Goal: Navigation & Orientation: Find specific page/section

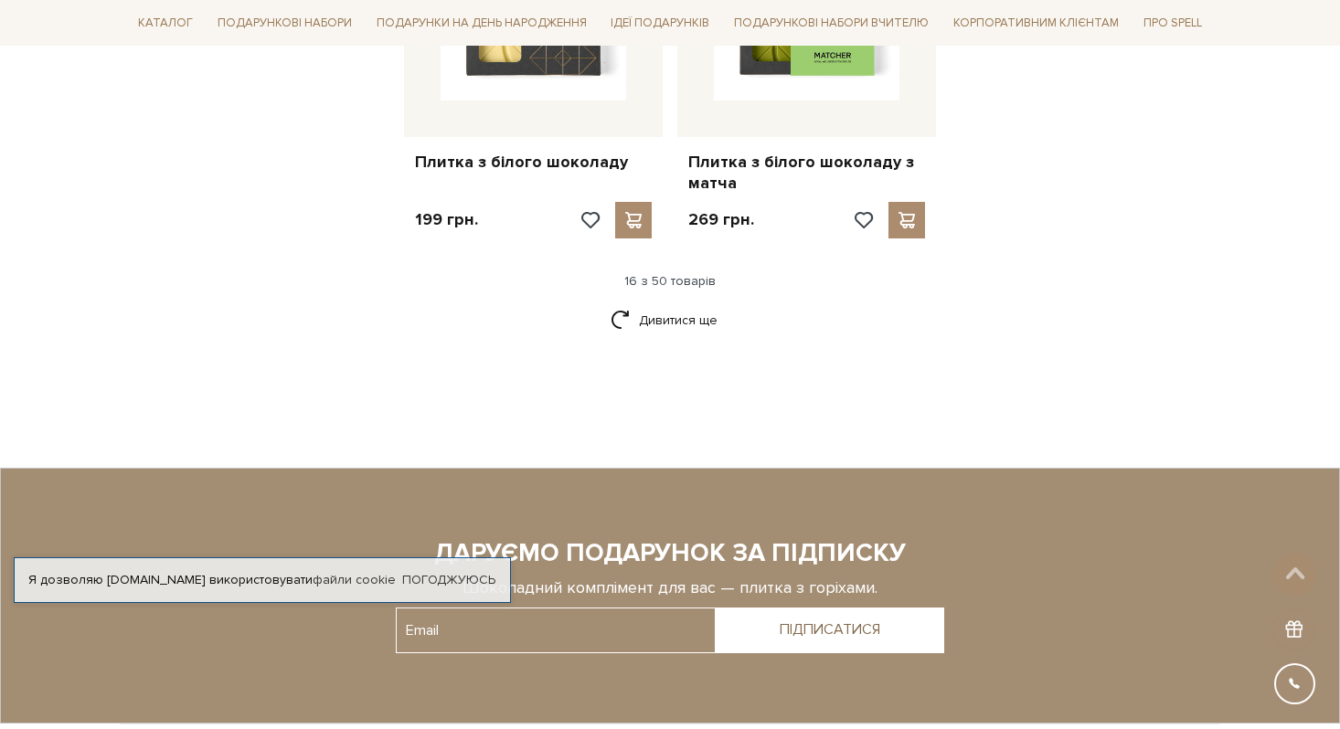
scroll to position [2532, 0]
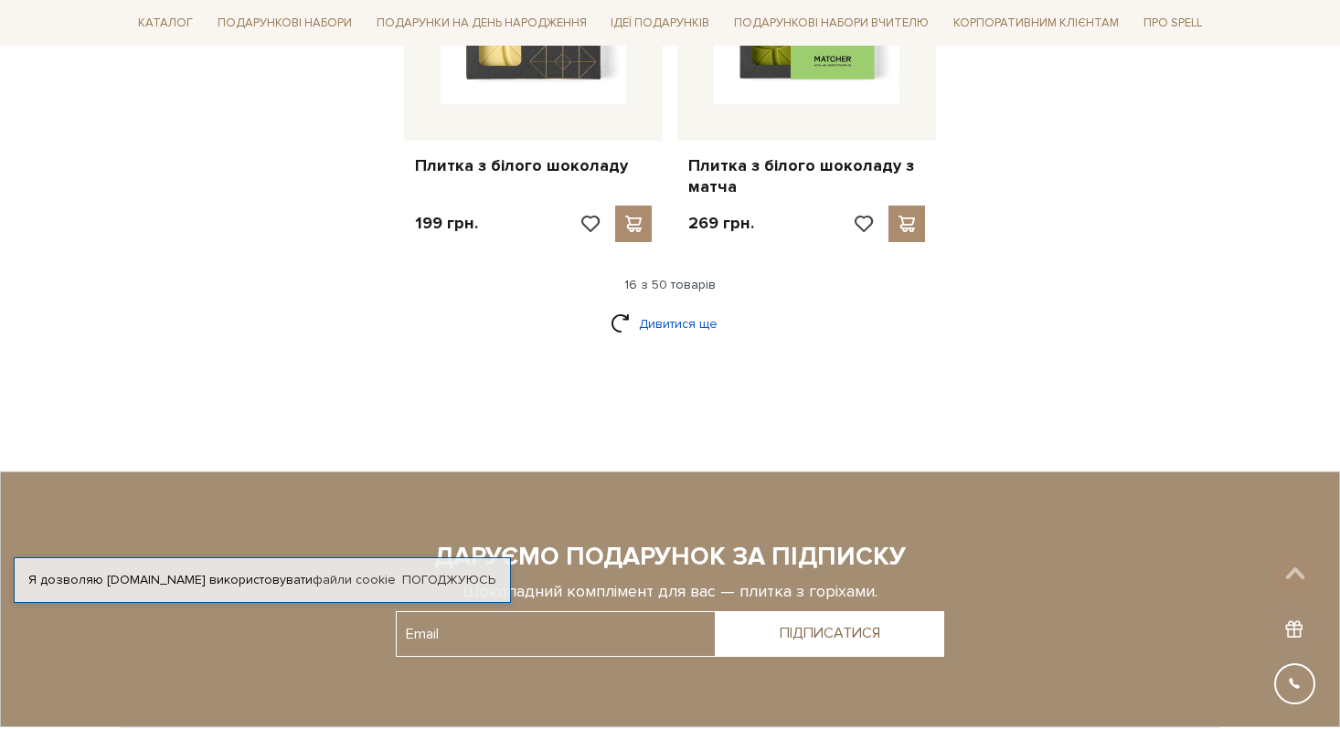
click at [694, 308] on link "Дивитися ще" at bounding box center [670, 324] width 119 height 32
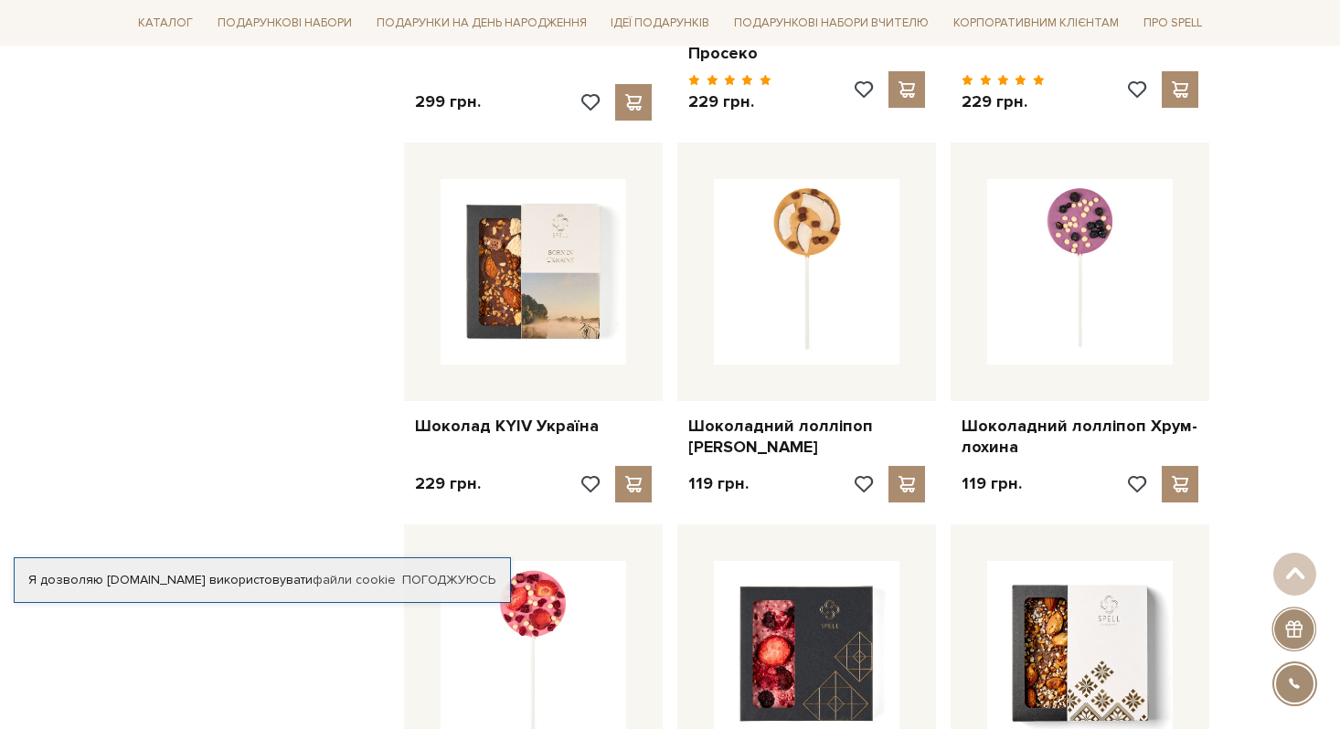
scroll to position [3436, 0]
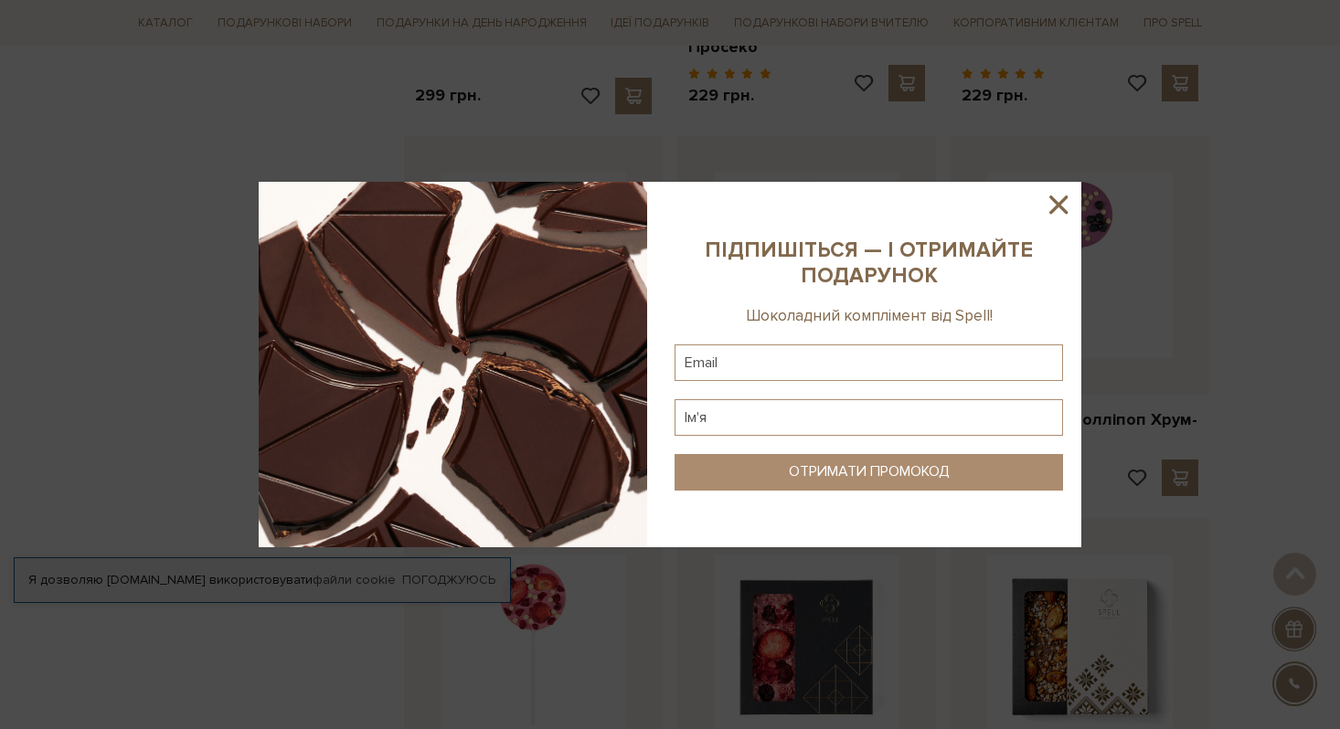
click at [1059, 207] on icon at bounding box center [1058, 205] width 18 height 18
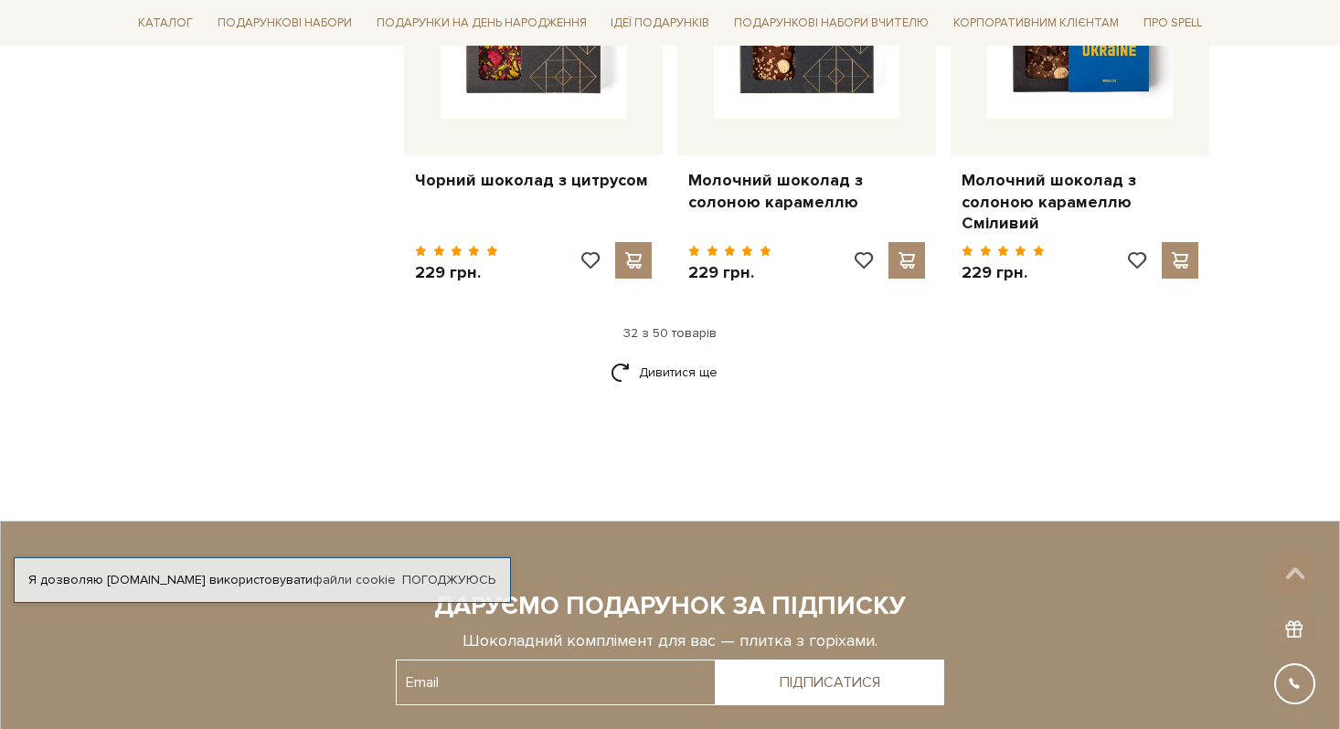
scroll to position [4514, 0]
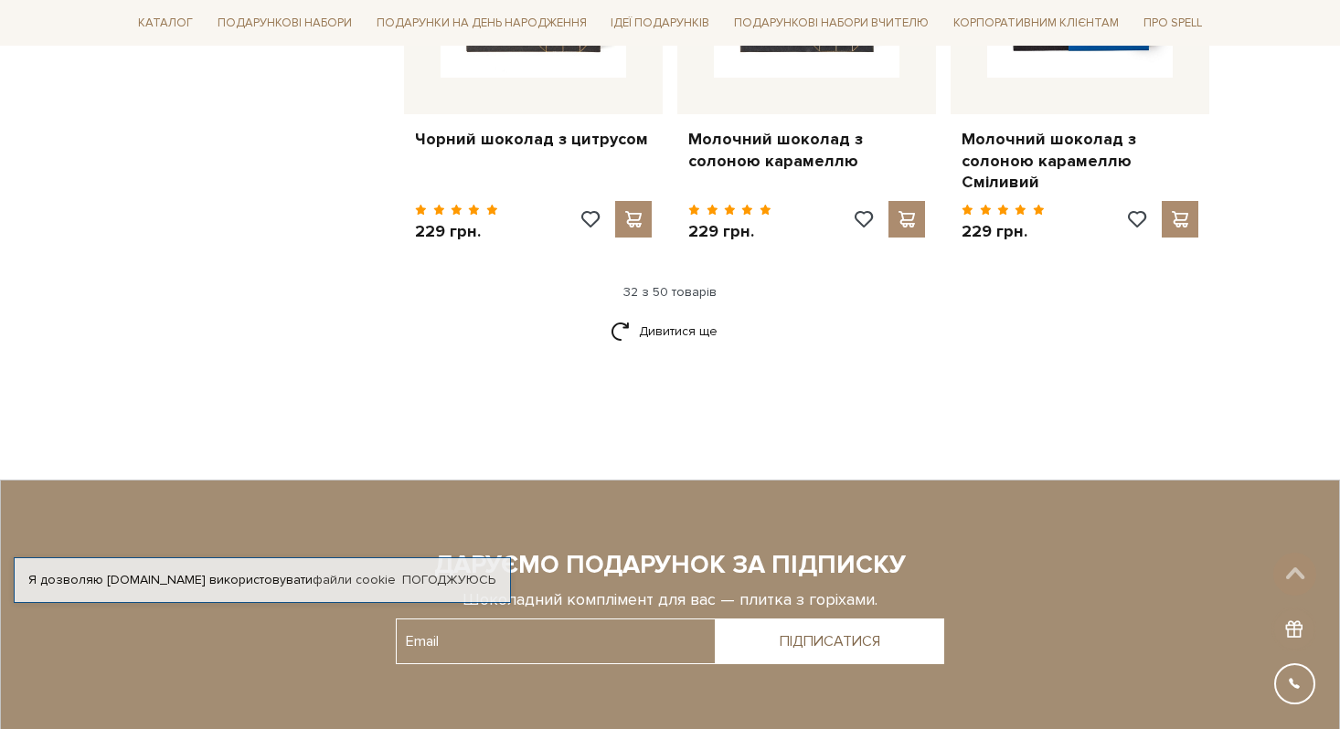
click at [679, 338] on div "Дивитися ще" at bounding box center [669, 342] width 1093 height 54
click at [679, 315] on link "Дивитися ще" at bounding box center [670, 331] width 119 height 32
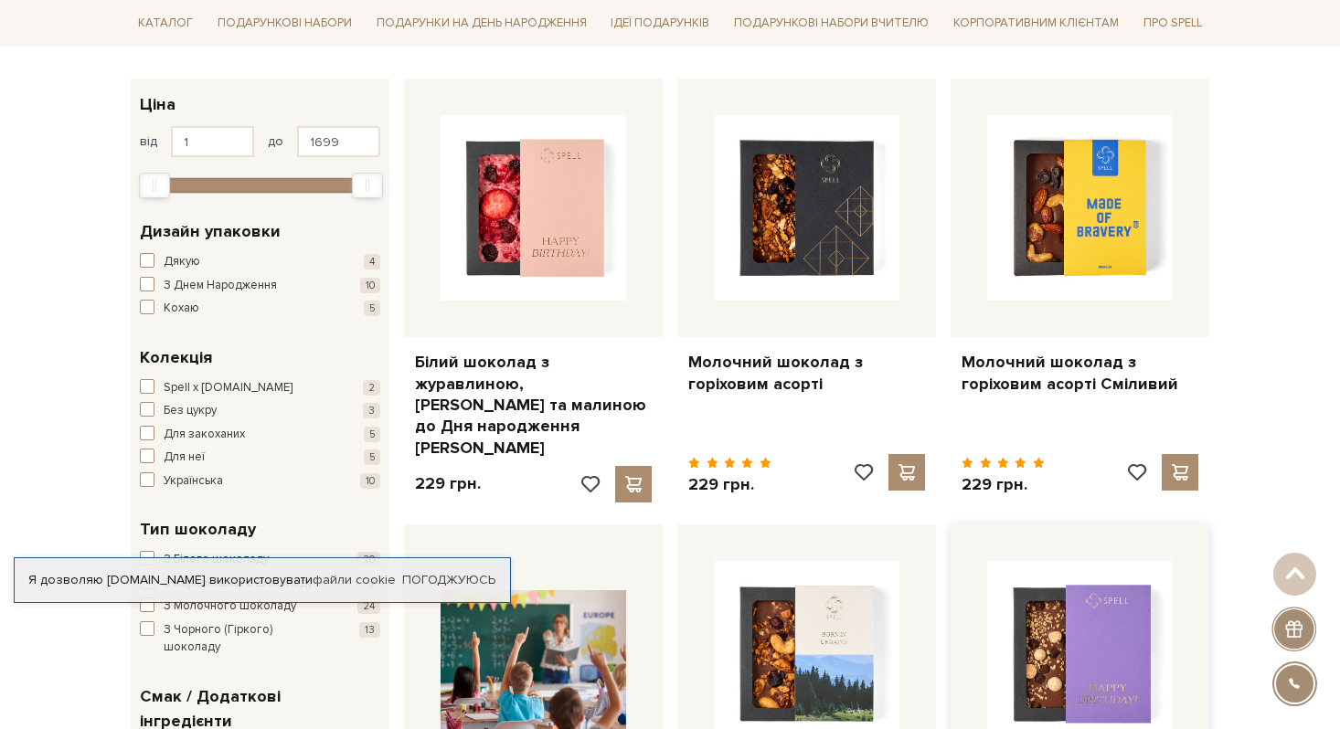
scroll to position [0, 0]
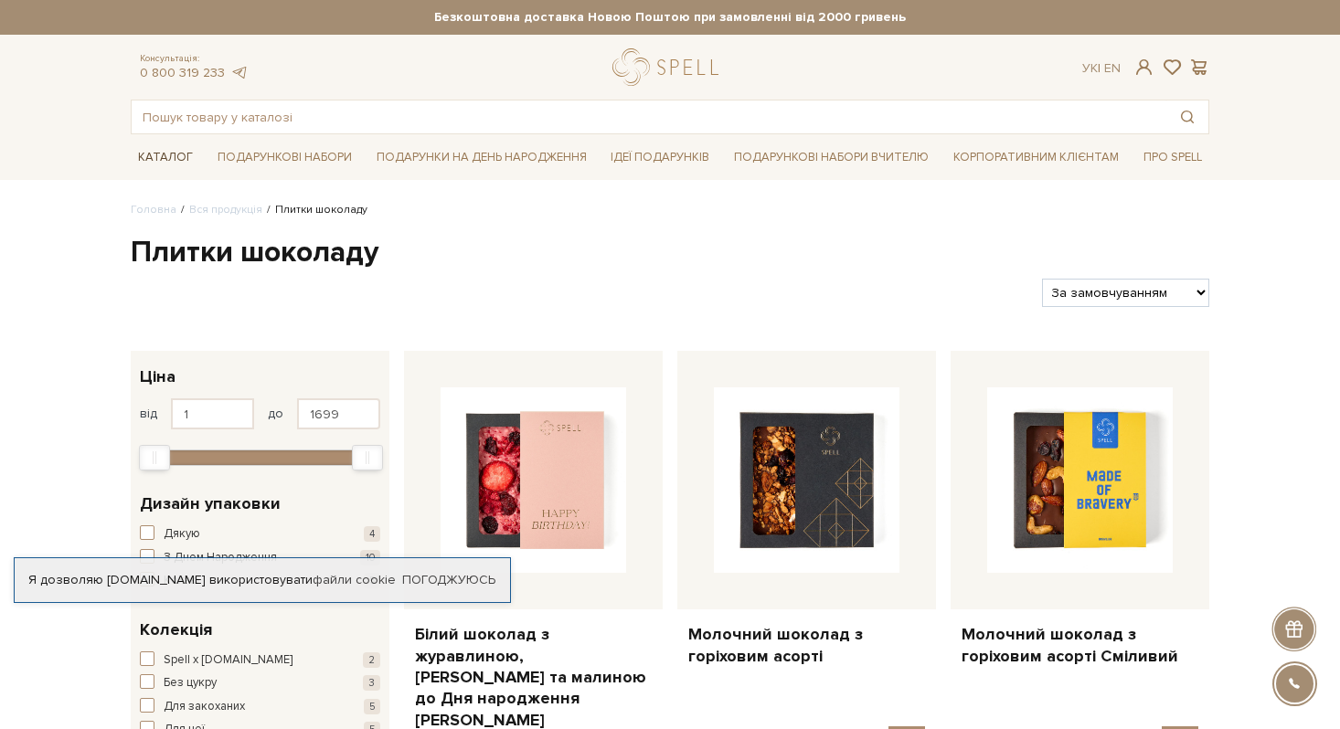
click at [162, 153] on link "Каталог" at bounding box center [165, 158] width 69 height 28
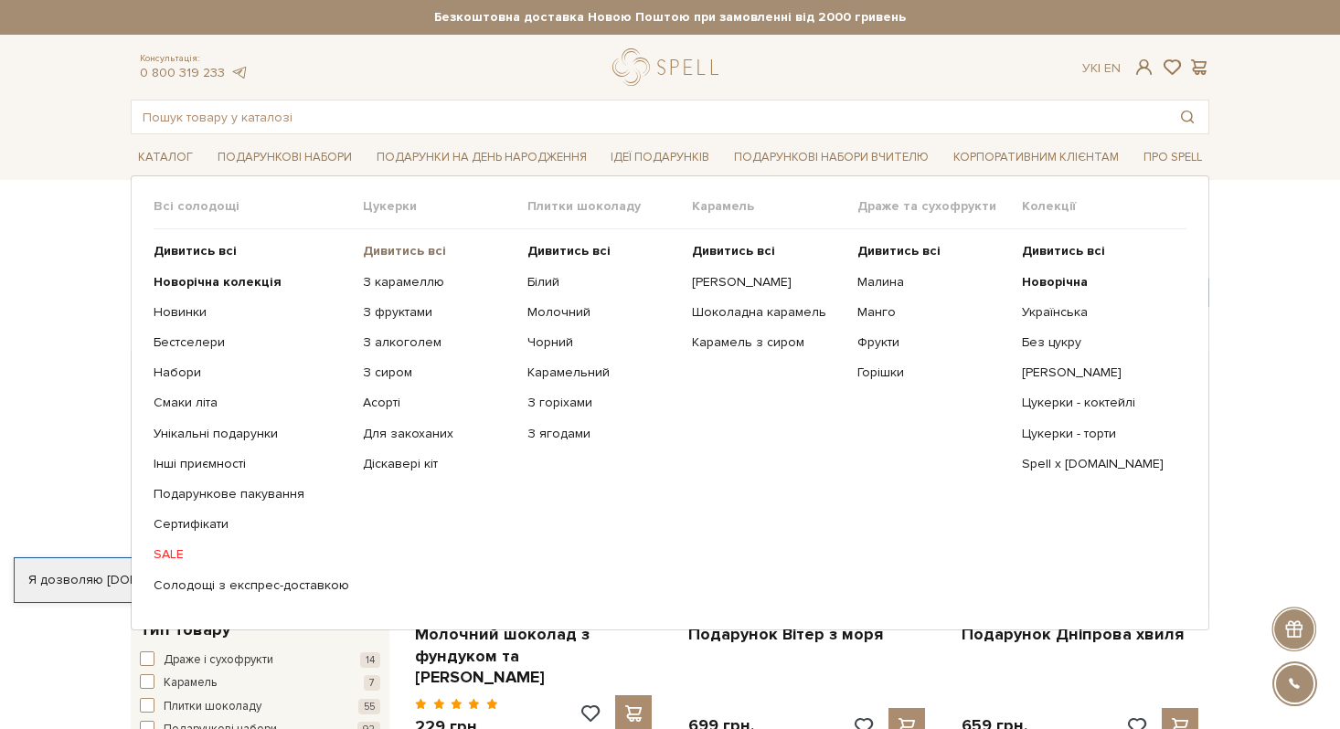
click at [402, 251] on b "Дивитись всі" at bounding box center [404, 251] width 83 height 16
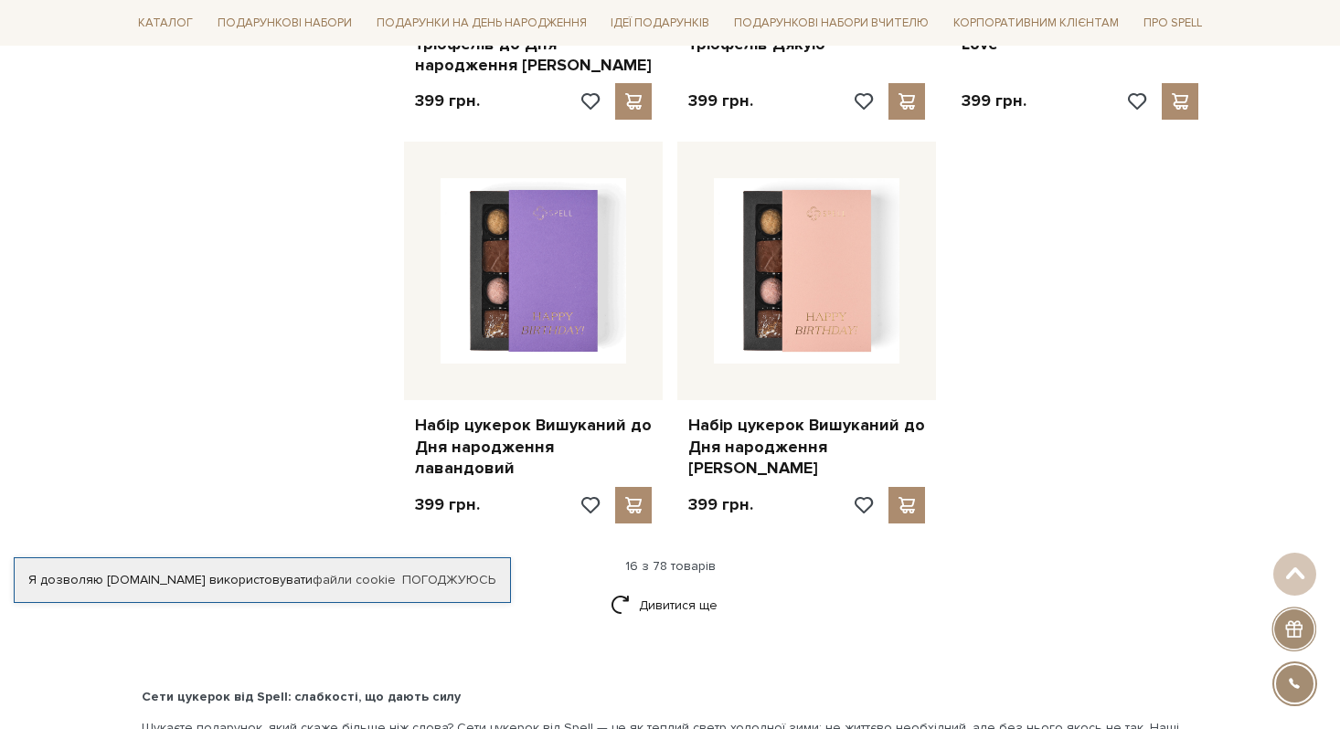
scroll to position [2244, 0]
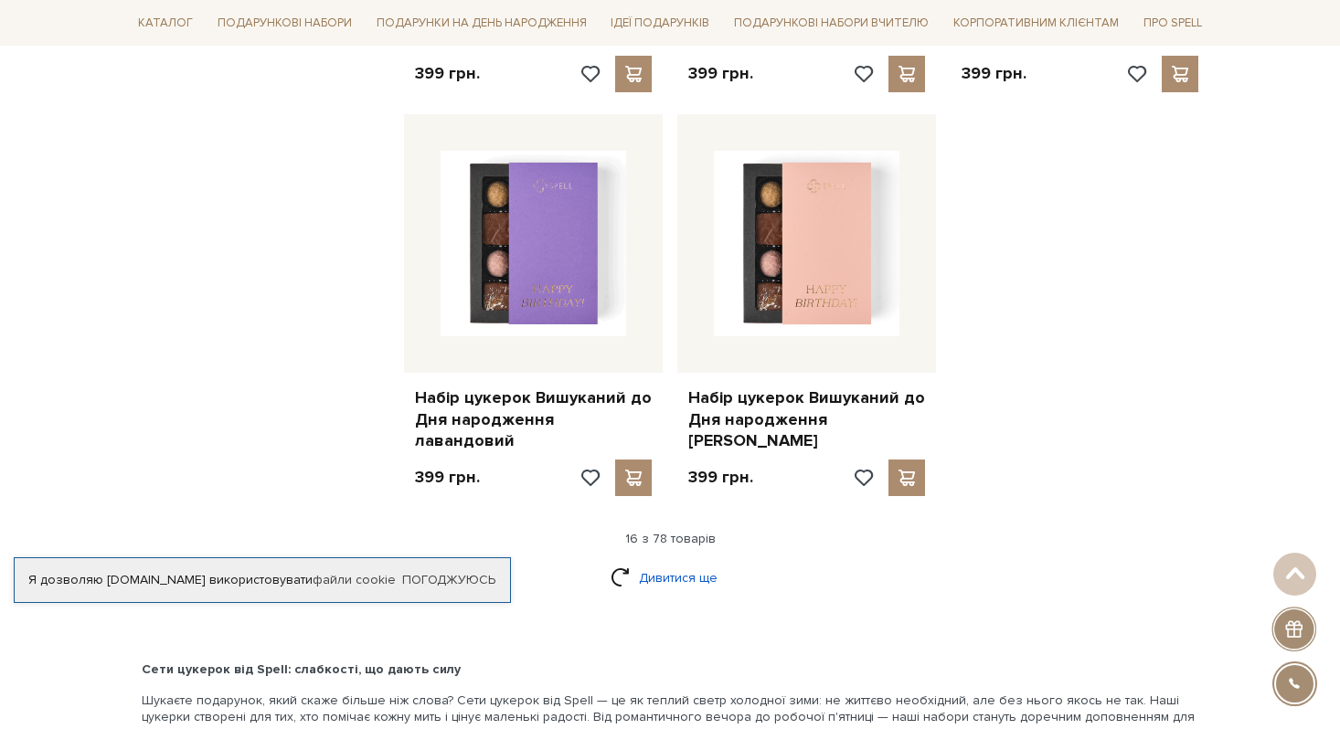
click at [651, 562] on link "Дивитися ще" at bounding box center [670, 578] width 119 height 32
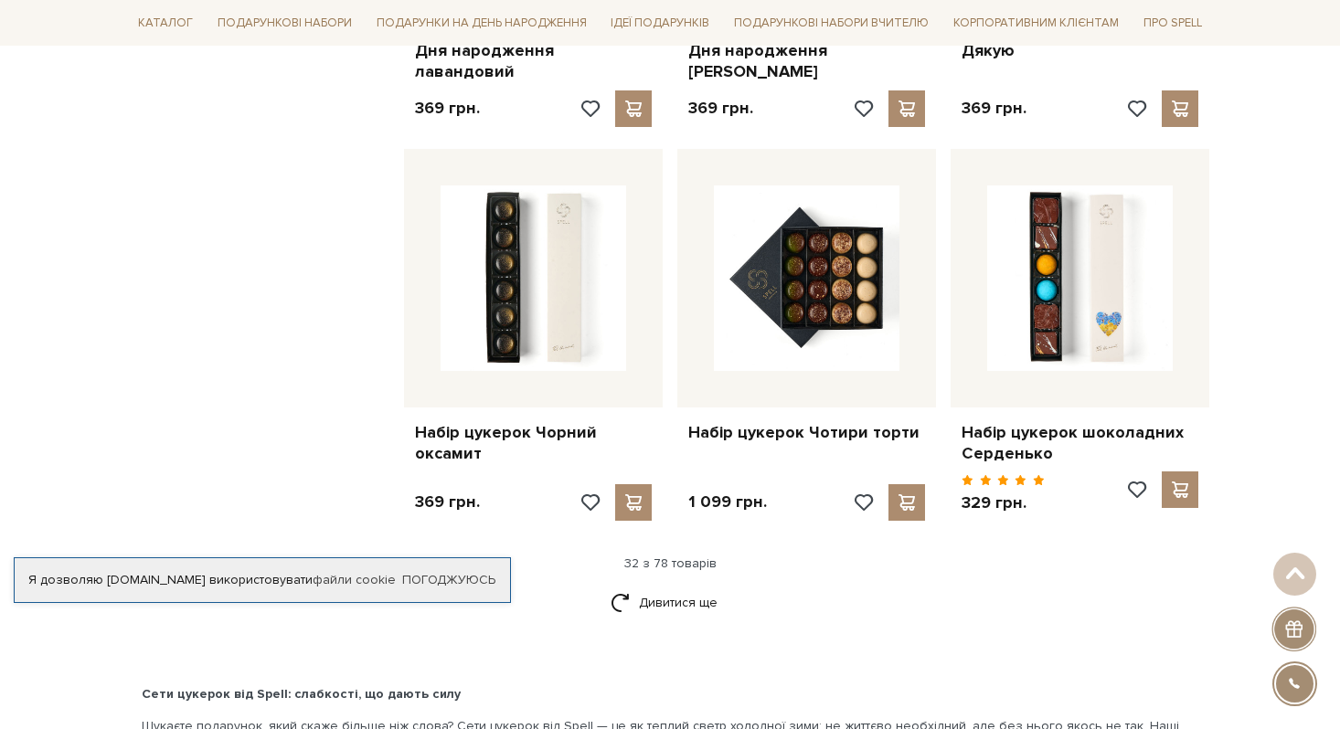
scroll to position [4183, 0]
click at [691, 588] on link "Дивитися ще" at bounding box center [670, 604] width 119 height 32
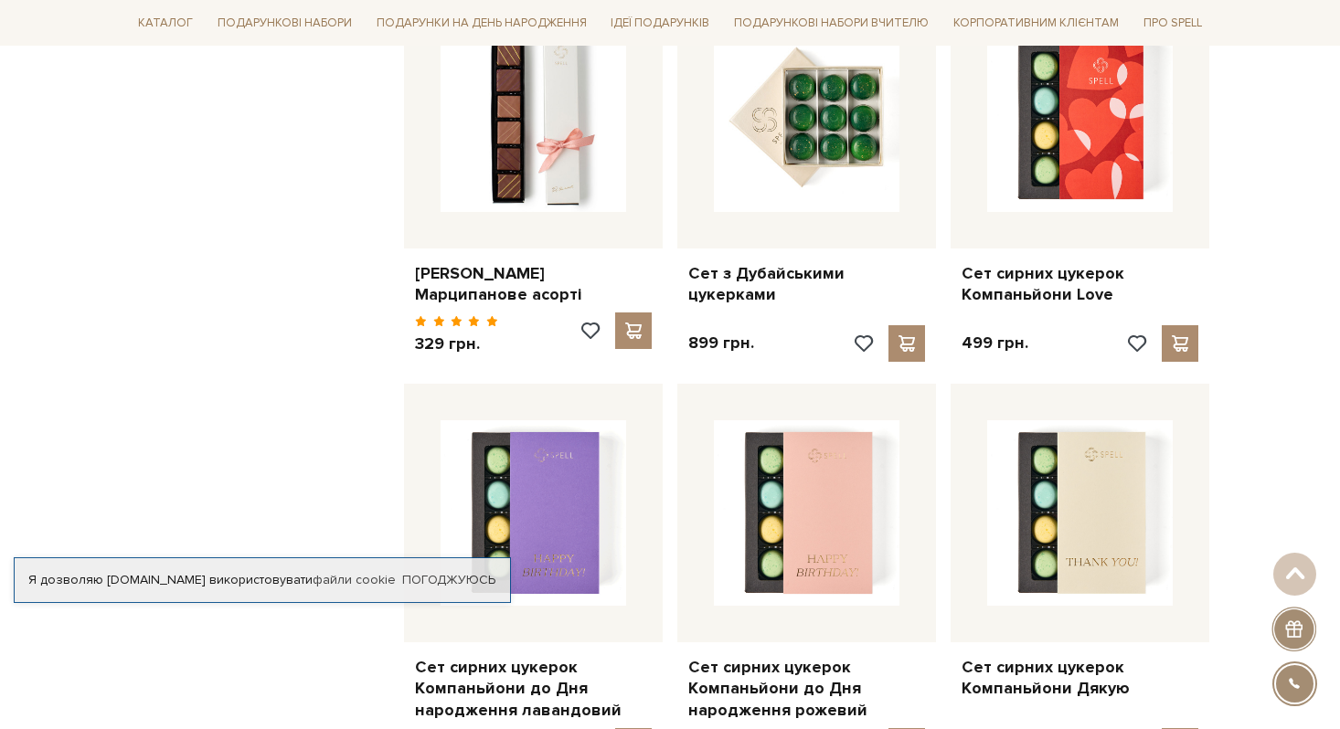
scroll to position [6096, 0]
